Goal: Task Accomplishment & Management: Complete application form

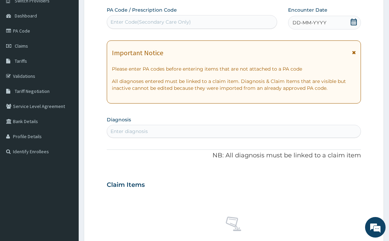
click at [184, 23] on div "Enter Code(Secondary Care Only)" at bounding box center [151, 21] width 80 height 7
paste input "PA/740D1F"
type input "PA/740D1F"
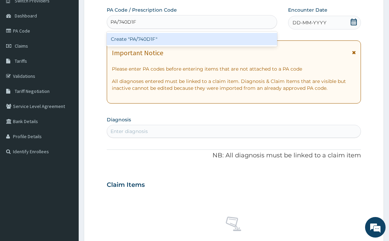
click at [169, 36] on div "Create "PA/740D1F"" at bounding box center [192, 39] width 171 height 12
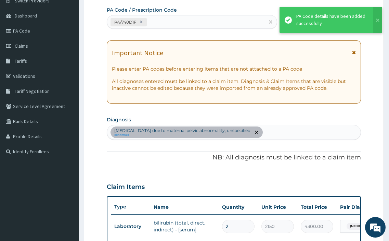
scroll to position [188, 0]
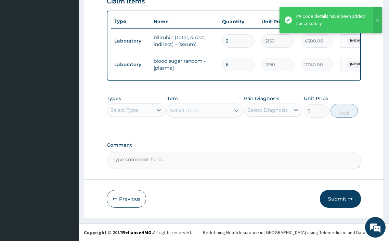
click at [339, 200] on button "Submit" at bounding box center [340, 199] width 41 height 18
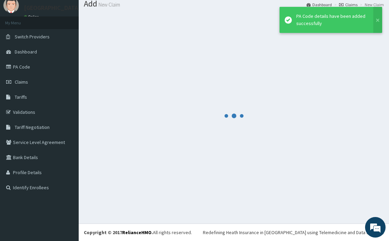
scroll to position [23, 0]
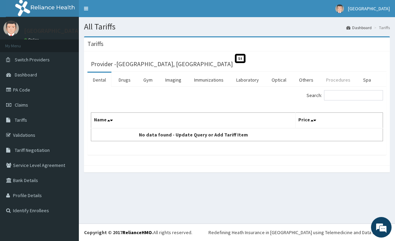
click at [336, 81] on link "Procedures" at bounding box center [337, 80] width 35 height 14
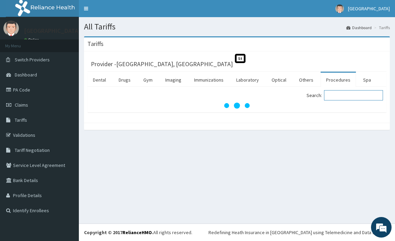
click at [340, 96] on input "Search:" at bounding box center [353, 95] width 59 height 10
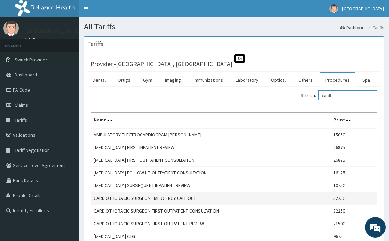
type input "cardio"
